Goal: Information Seeking & Learning: Learn about a topic

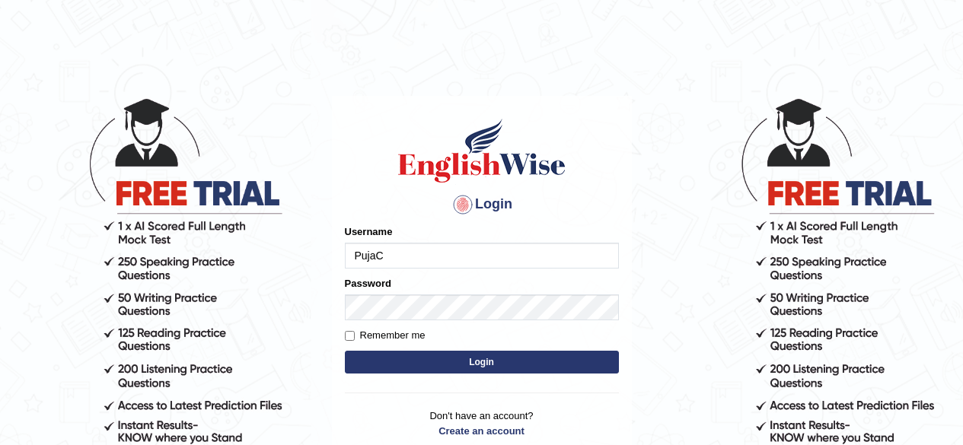
click at [447, 361] on button "Login" at bounding box center [482, 362] width 274 height 23
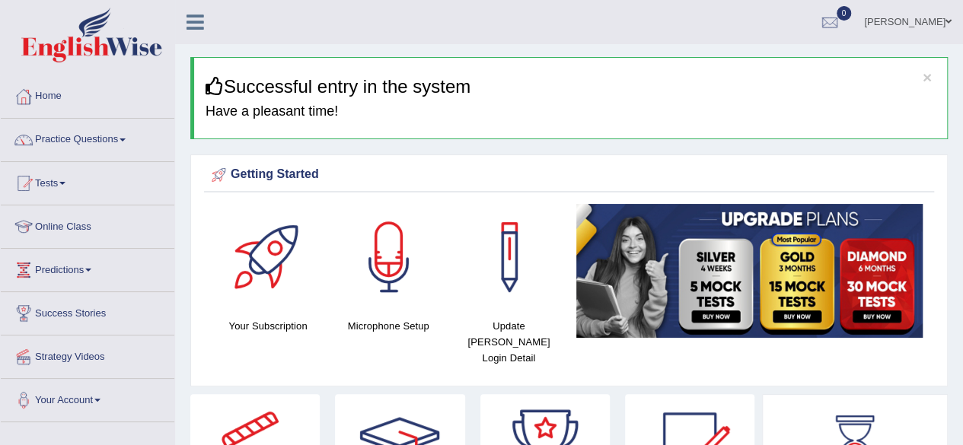
click at [125, 132] on link "Practice Questions" at bounding box center [88, 138] width 174 height 38
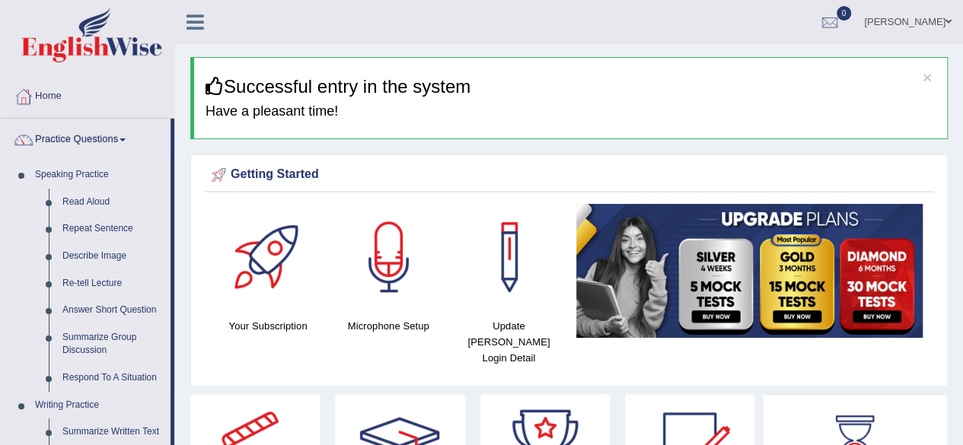
click at [103, 199] on link "Read Aloud" at bounding box center [113, 202] width 115 height 27
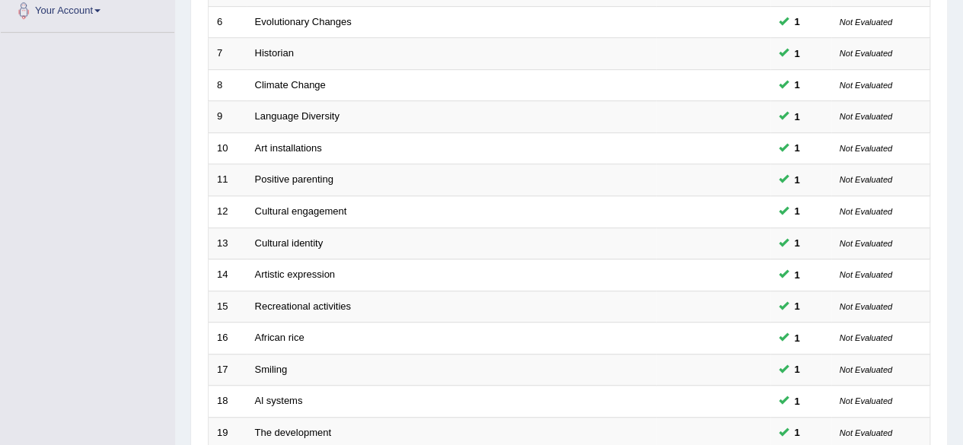
scroll to position [555, 0]
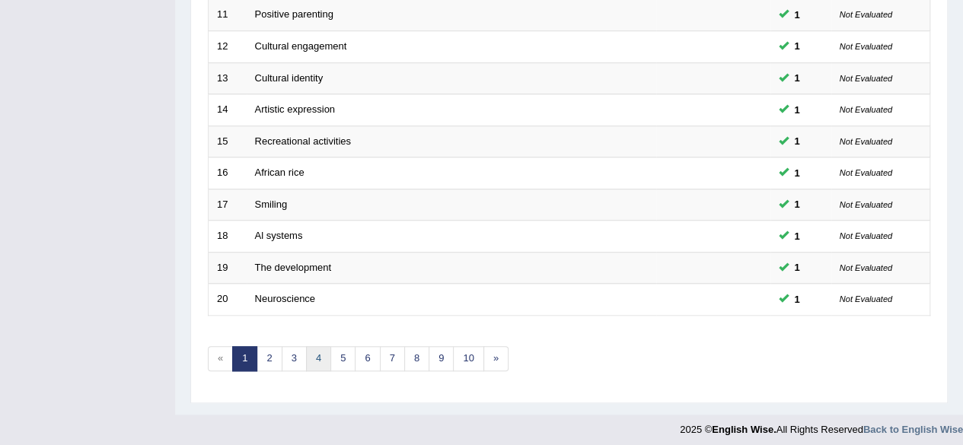
click at [320, 346] on link "4" at bounding box center [318, 358] width 25 height 25
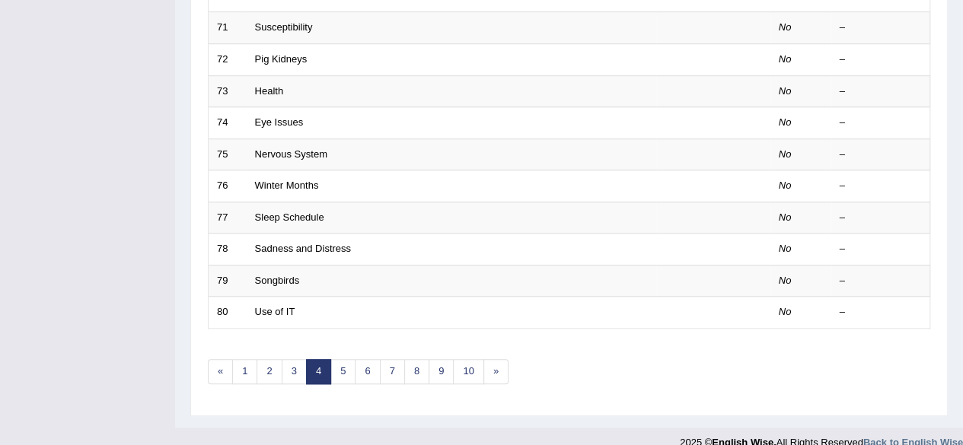
scroll to position [555, 0]
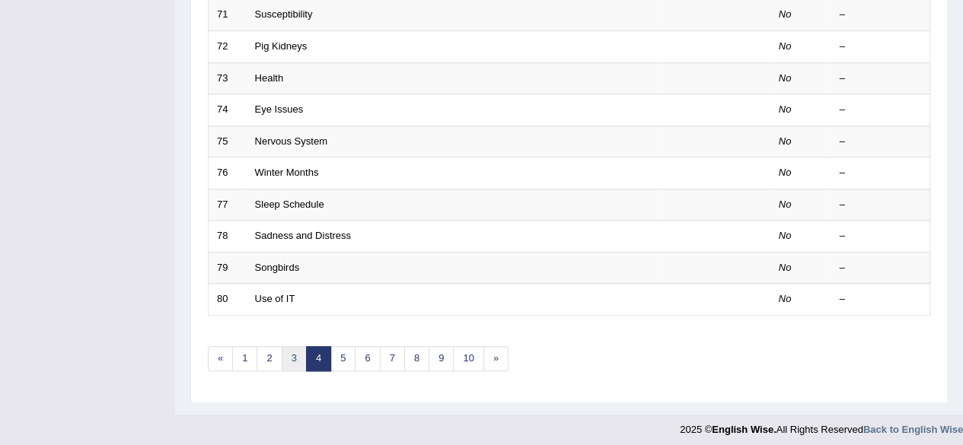
click at [297, 351] on link "3" at bounding box center [294, 358] width 25 height 25
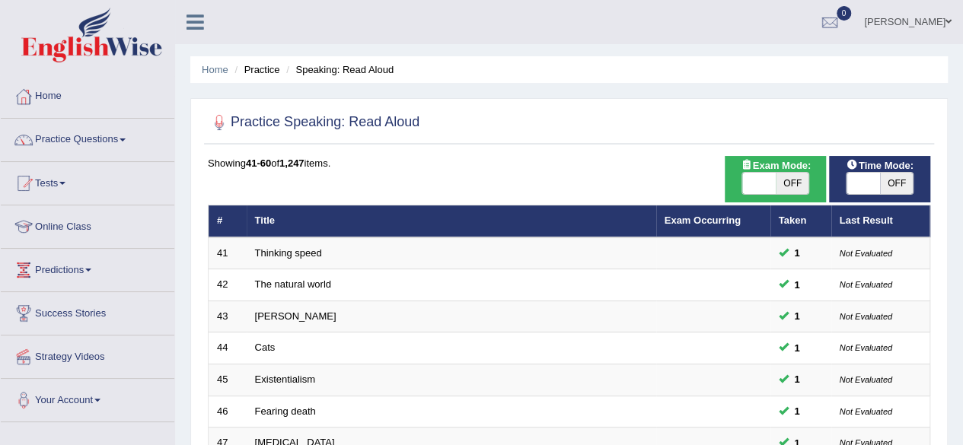
scroll to position [390, 0]
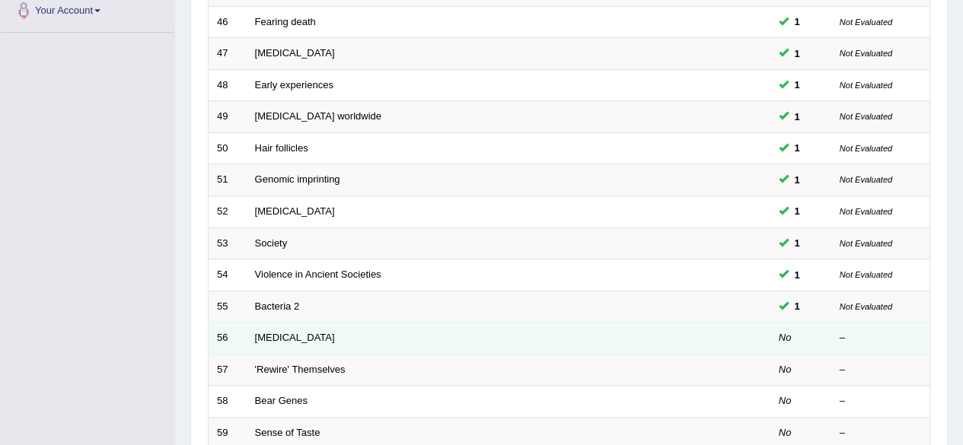
click at [247, 334] on td "Workplace Stress" at bounding box center [451, 339] width 409 height 32
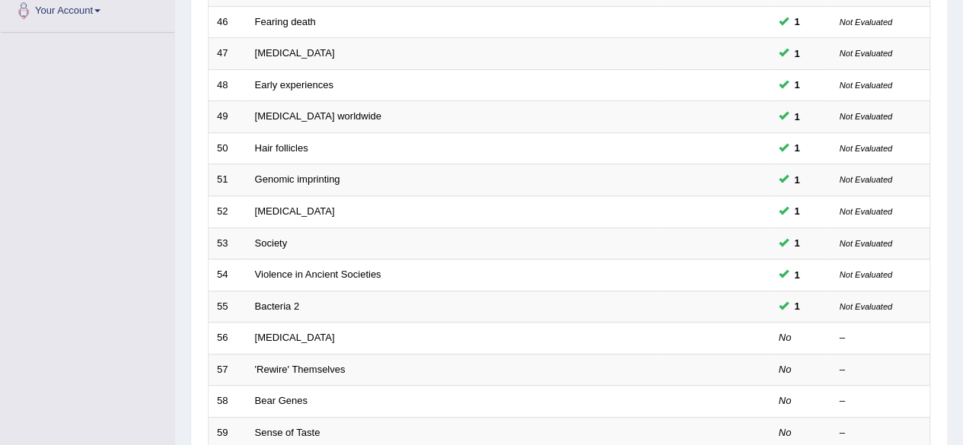
scroll to position [0, 0]
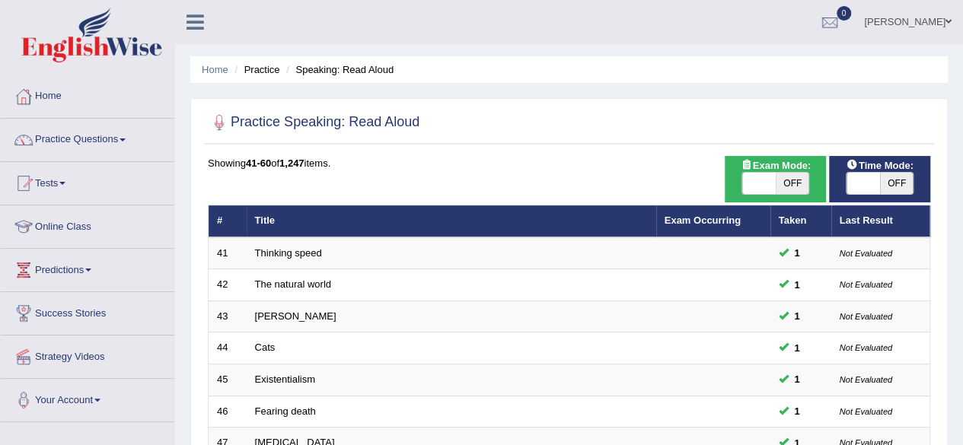
click at [893, 179] on span "OFF" at bounding box center [896, 183] width 33 height 21
checkbox input "true"
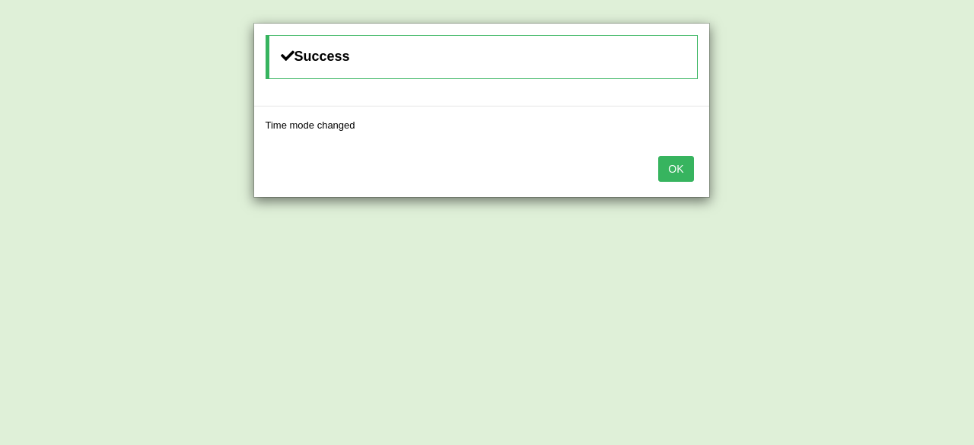
click at [679, 169] on button "OK" at bounding box center [675, 169] width 35 height 26
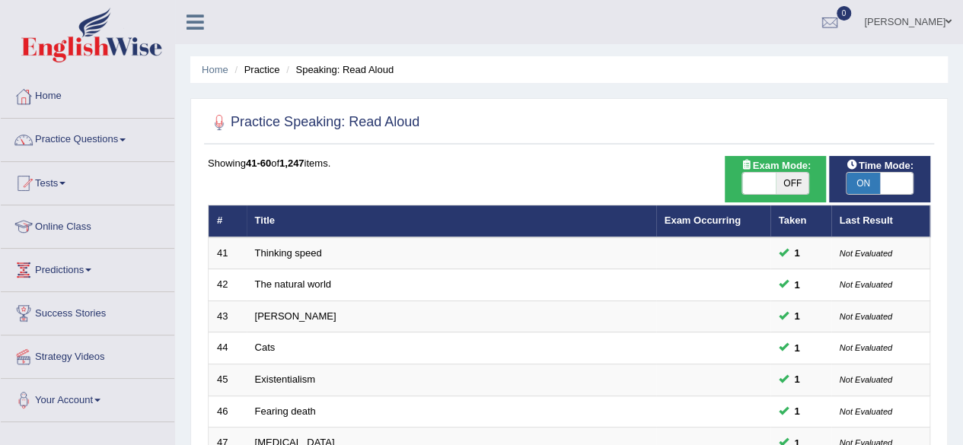
scroll to position [390, 0]
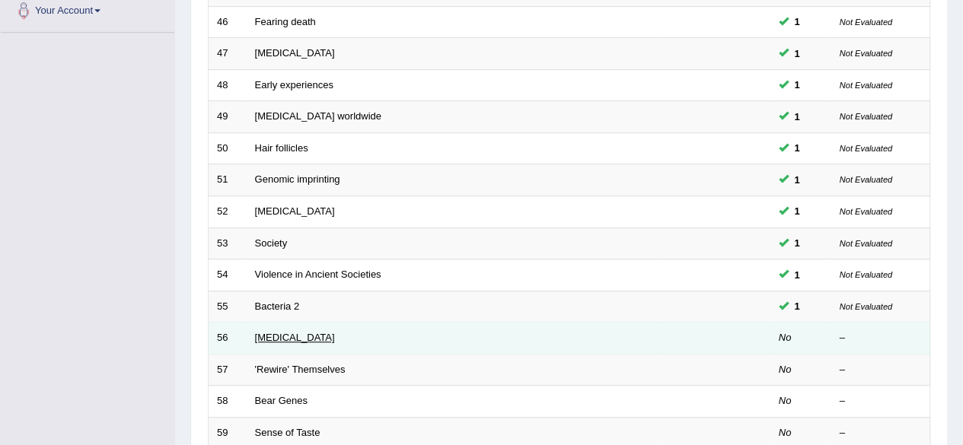
click at [272, 335] on link "[MEDICAL_DATA]" at bounding box center [295, 337] width 80 height 11
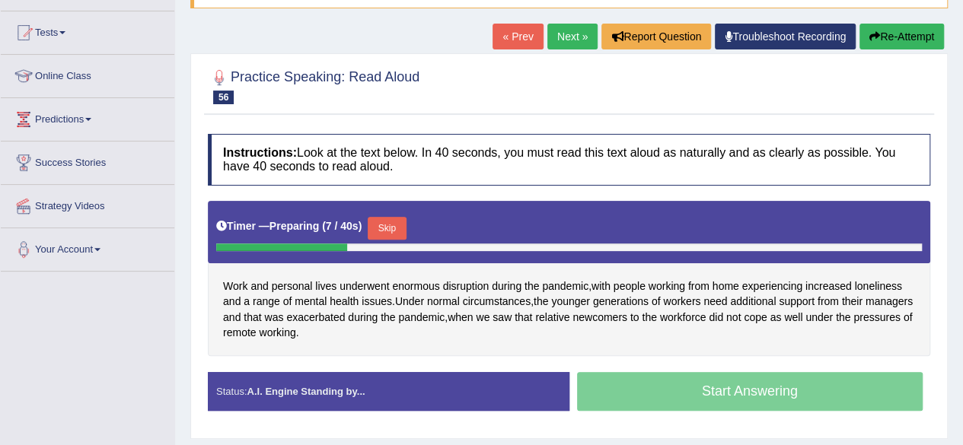
scroll to position [152, 0]
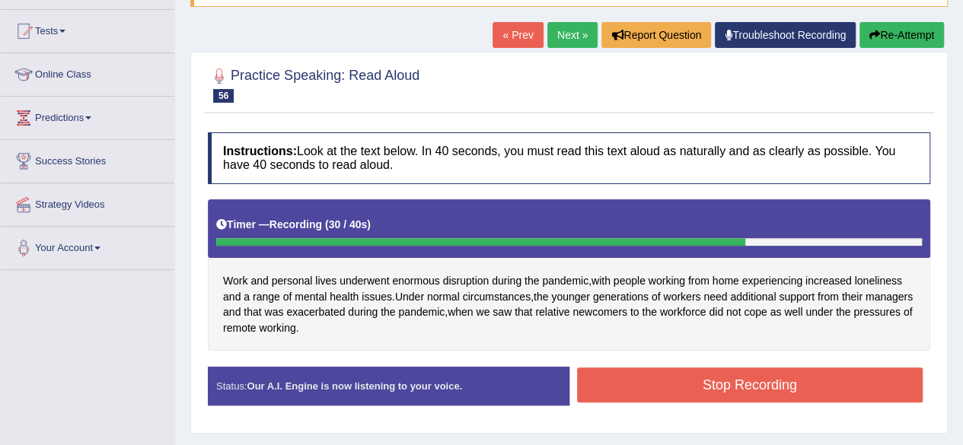
click at [784, 381] on button "Stop Recording" at bounding box center [750, 385] width 346 height 35
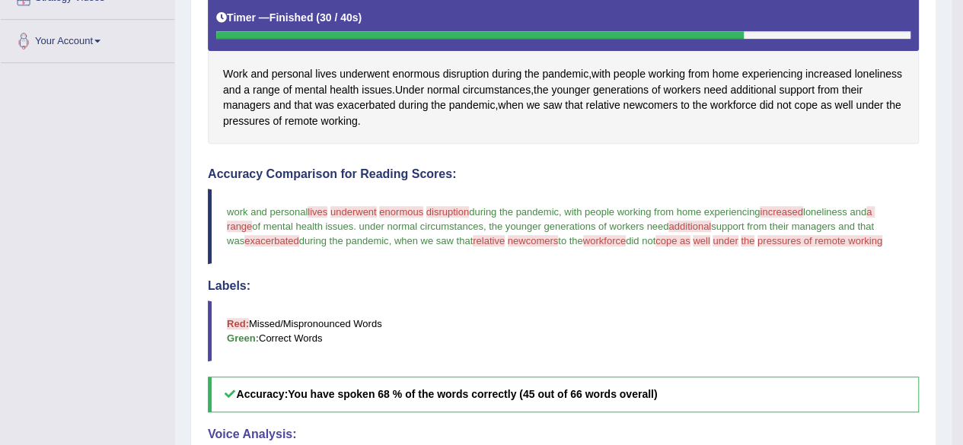
scroll to position [335, 0]
